Goal: Task Accomplishment & Management: Manage account settings

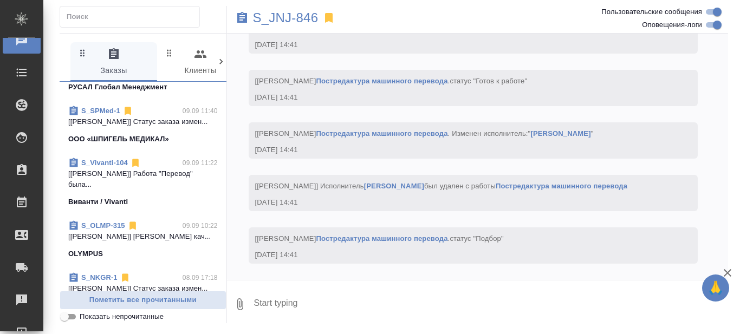
scroll to position [163, 0]
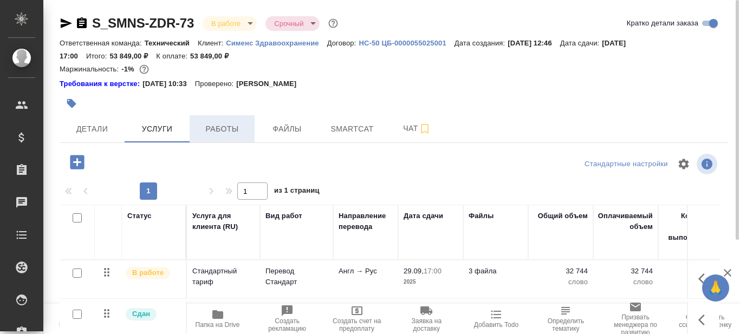
click at [235, 128] on span "Работы" at bounding box center [222, 130] width 52 height 14
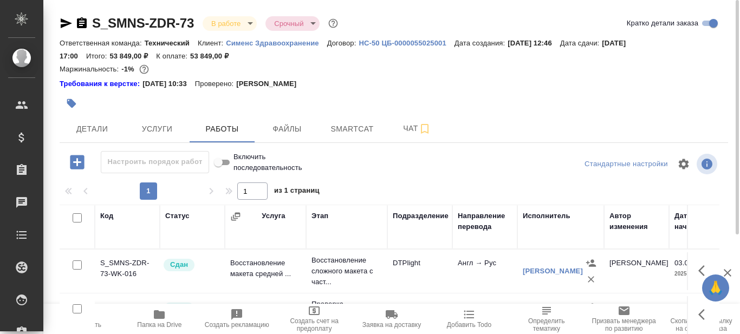
click at [472, 91] on div at bounding box center [394, 90] width 669 height 2
click at [297, 43] on p "Сименс Здравоохранение" at bounding box center [276, 43] width 101 height 8
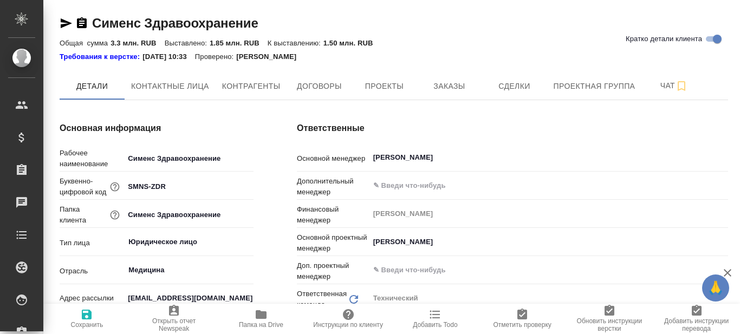
type textarea "x"
type input "(МБ) ООО "Монблан""
type textarea "x"
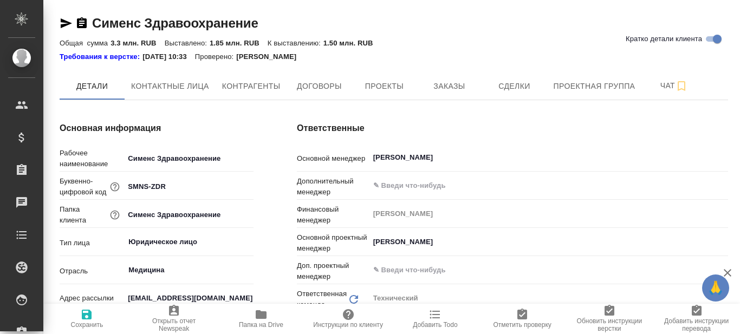
type textarea "x"
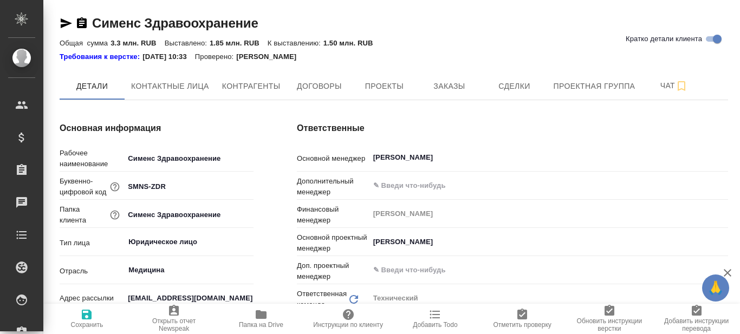
type textarea "x"
click at [440, 83] on span "Заказы" at bounding box center [449, 87] width 52 height 14
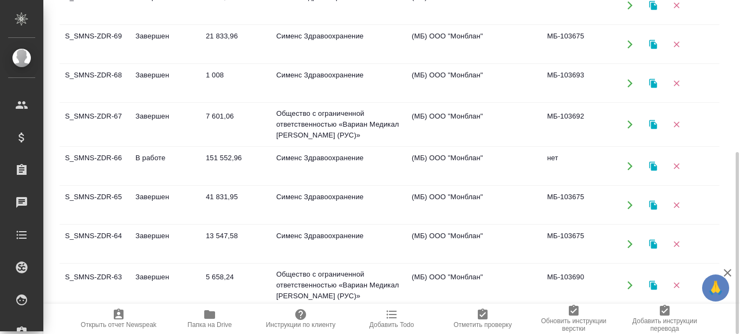
scroll to position [217, 0]
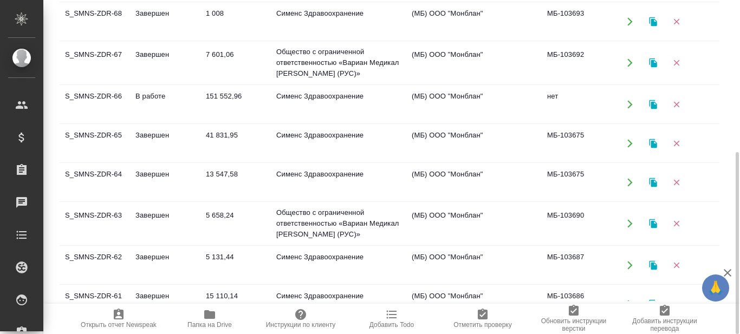
click at [99, 98] on td "S_SMNS-ZDR-66" at bounding box center [95, 105] width 70 height 38
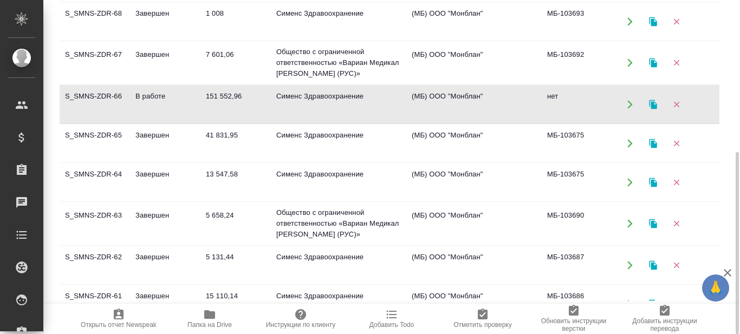
click at [99, 98] on td "S_SMNS-ZDR-66" at bounding box center [95, 105] width 70 height 38
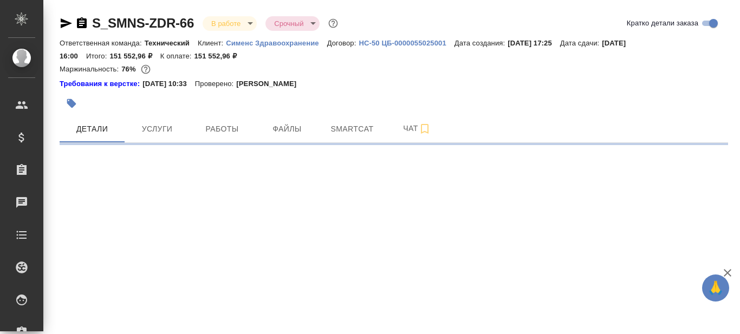
select select "RU"
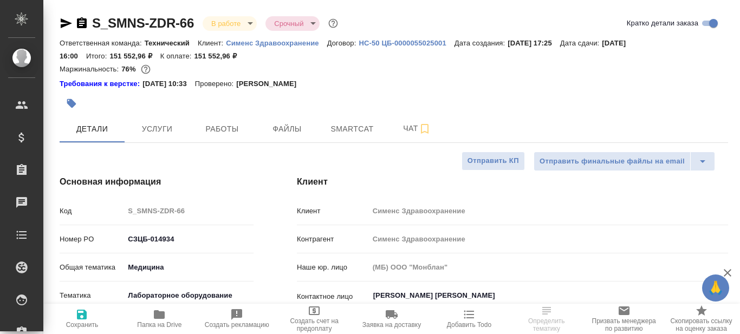
type textarea "x"
click at [229, 121] on button "Работы" at bounding box center [222, 128] width 65 height 27
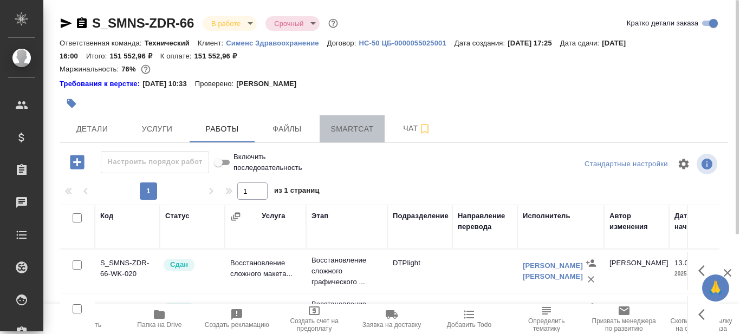
click at [343, 125] on span "Smartcat" at bounding box center [352, 130] width 52 height 14
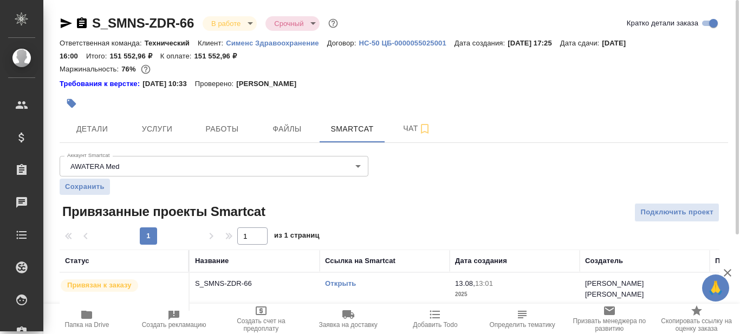
scroll to position [13, 0]
